Goal: Task Accomplishment & Management: Manage account settings

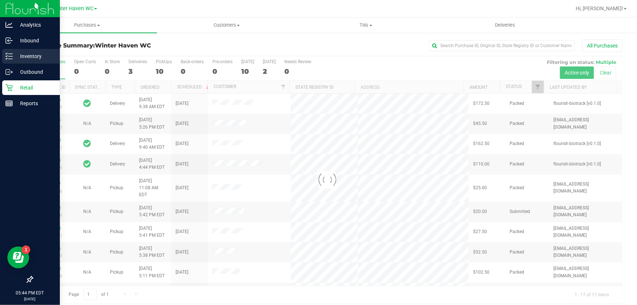
click at [15, 53] on p "Inventory" at bounding box center [35, 56] width 44 height 9
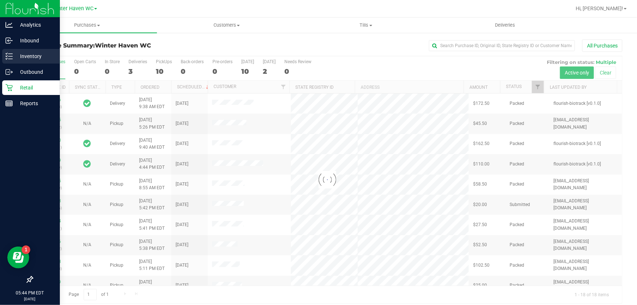
drag, startPoint x: 18, startPoint y: 52, endPoint x: 7, endPoint y: 56, distance: 10.9
click at [14, 55] on div "Analytics Inbound Inventory Outbound Retail Reports 05:44 PM EDT [DATE] 08/26 W…" at bounding box center [318, 152] width 637 height 305
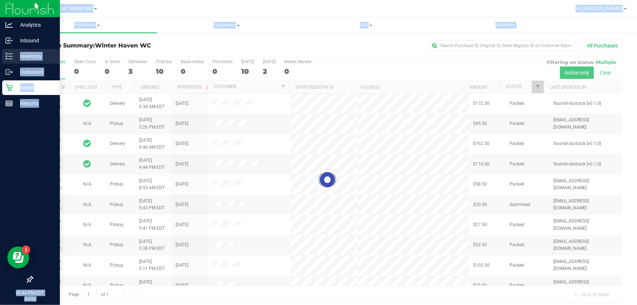
click at [7, 56] on icon at bounding box center [8, 56] width 7 height 7
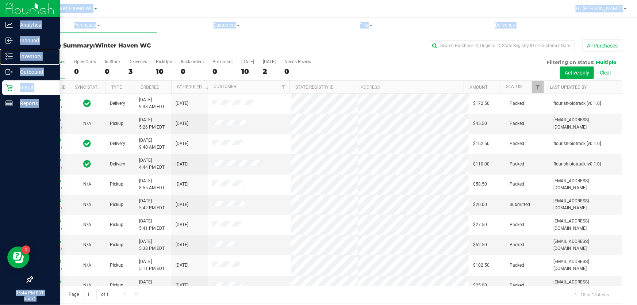
click at [7, 56] on icon at bounding box center [8, 56] width 7 height 7
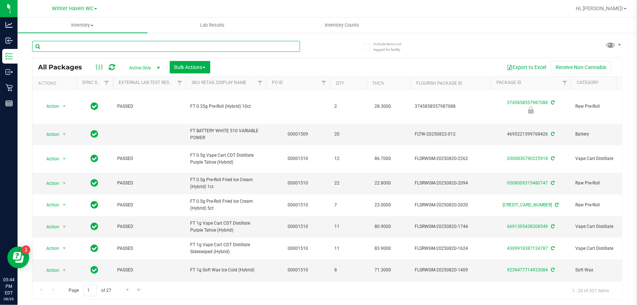
click at [96, 46] on input "text" at bounding box center [166, 46] width 268 height 11
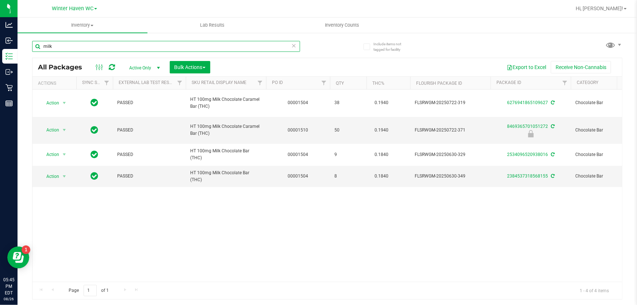
type input "milk"
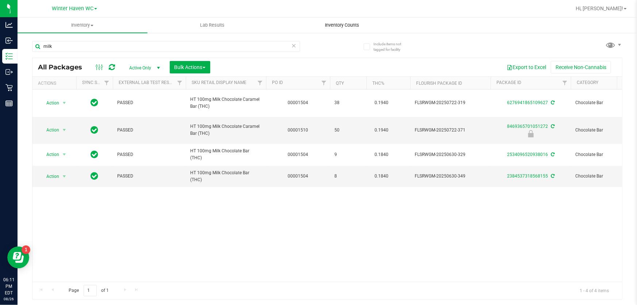
click at [349, 29] on uib-tab-heading "Inventory Counts" at bounding box center [342, 25] width 129 height 15
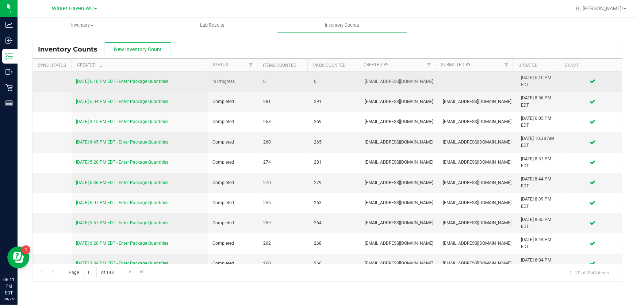
click at [134, 81] on link "[DATE] 6:10 PM EDT - Enter Package Quantities" at bounding box center [122, 81] width 92 height 5
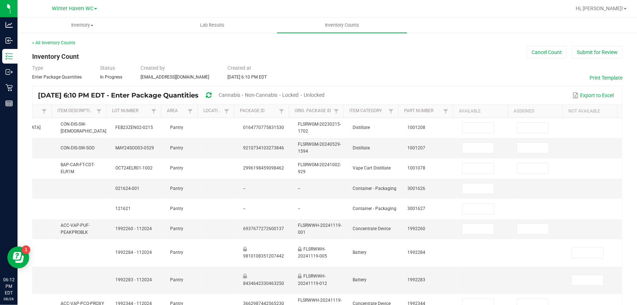
click at [211, 93] on icon at bounding box center [208, 95] width 5 height 7
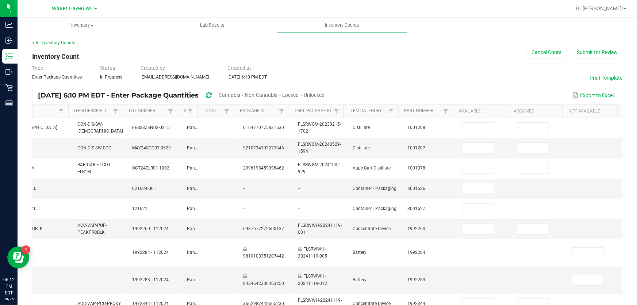
scroll to position [0, 147]
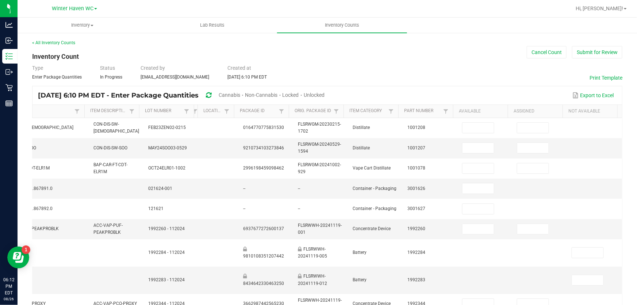
click at [146, 116] on tr "Item SKU Item Description Lot Number Area Location Package Id Orig. Package Id …" at bounding box center [259, 111] width 716 height 13
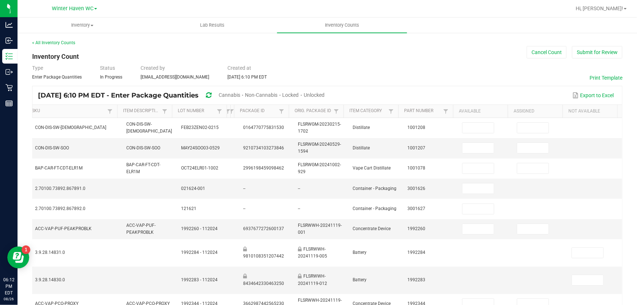
click at [185, 111] on tr "Item SKU Item Description Lot Number Area Location Package Id Orig. Package Id …" at bounding box center [275, 111] width 683 height 13
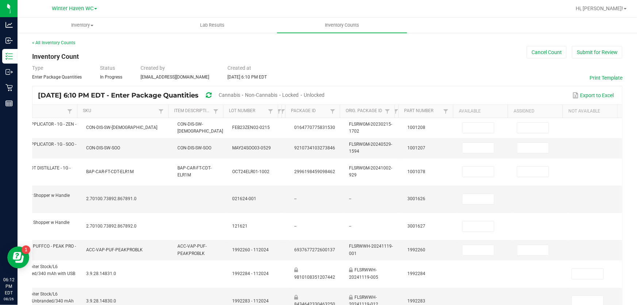
click at [334, 115] on tr "Item SKU Item Description Lot Number Area Location Package Id Orig. Package Id …" at bounding box center [301, 111] width 632 height 13
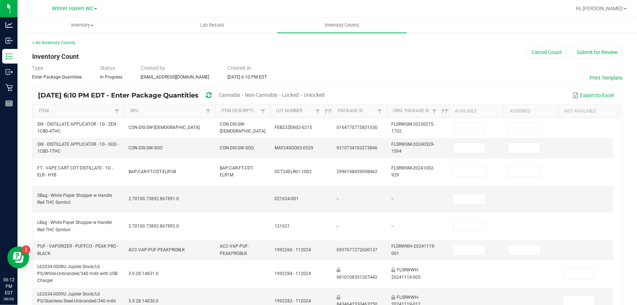
click at [380, 110] on tr "Item SKU Item Description Lot Number Area Location Package Id Orig. Package Id …" at bounding box center [323, 111] width 581 height 13
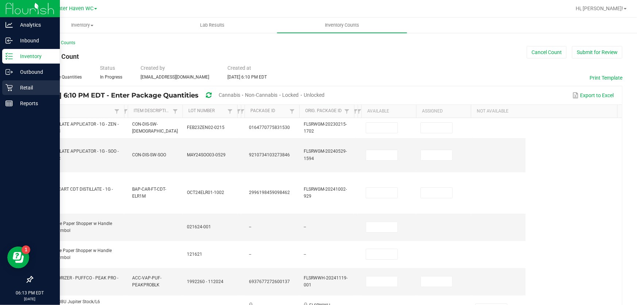
click at [1, 84] on link "Retail" at bounding box center [30, 88] width 60 height 16
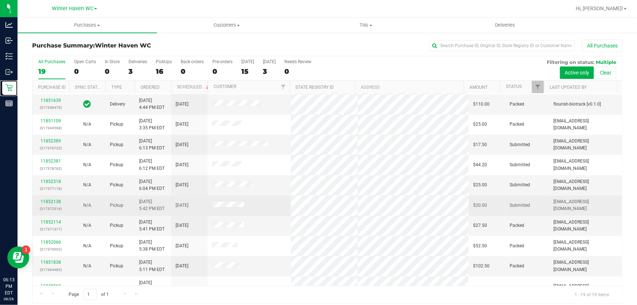
scroll to position [66, 0]
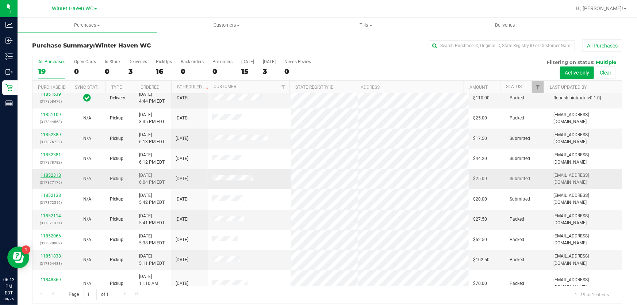
click at [57, 175] on link "11852318" at bounding box center [51, 175] width 20 height 5
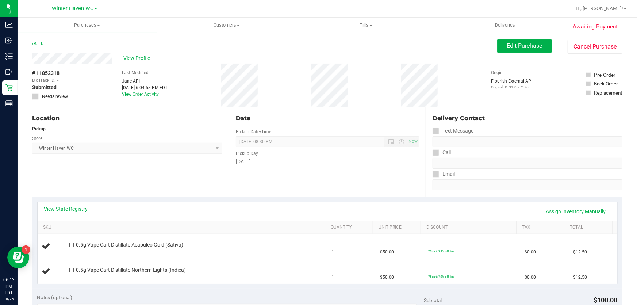
scroll to position [33, 0]
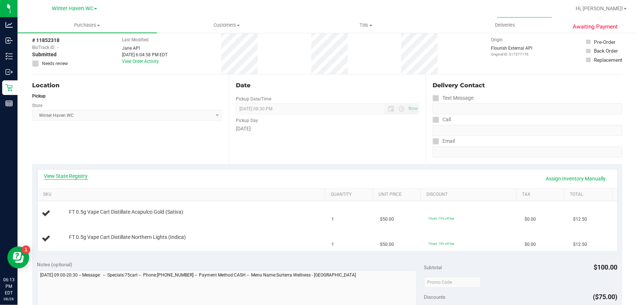
click at [67, 177] on link "View State Registry" at bounding box center [66, 175] width 44 height 7
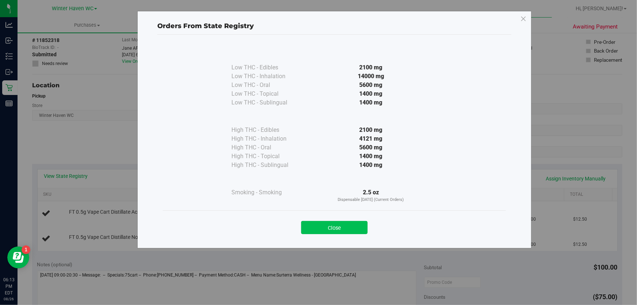
click at [325, 226] on button "Close" at bounding box center [334, 227] width 66 height 13
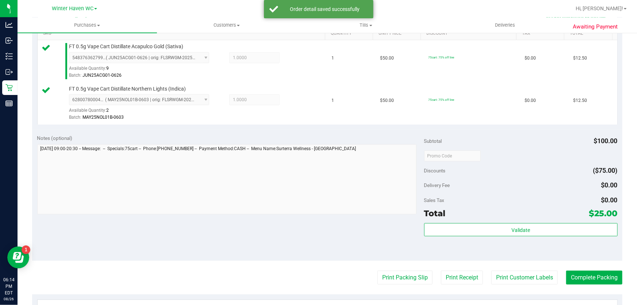
scroll to position [265, 0]
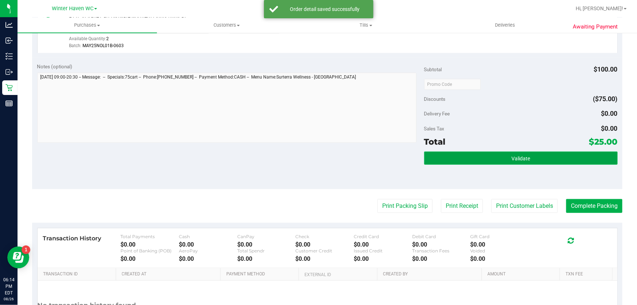
click at [501, 153] on button "Validate" at bounding box center [521, 158] width 194 height 13
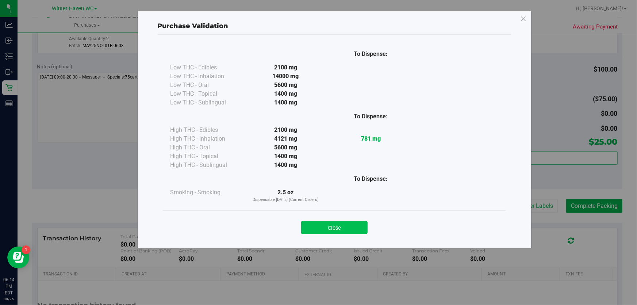
click at [340, 223] on button "Close" at bounding box center [334, 227] width 66 height 13
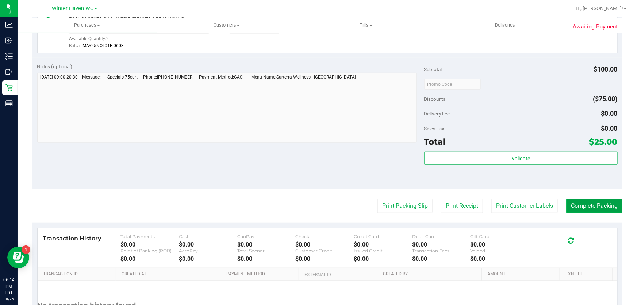
click at [609, 210] on button "Complete Packing" at bounding box center [594, 206] width 56 height 14
